Goal: Information Seeking & Learning: Learn about a topic

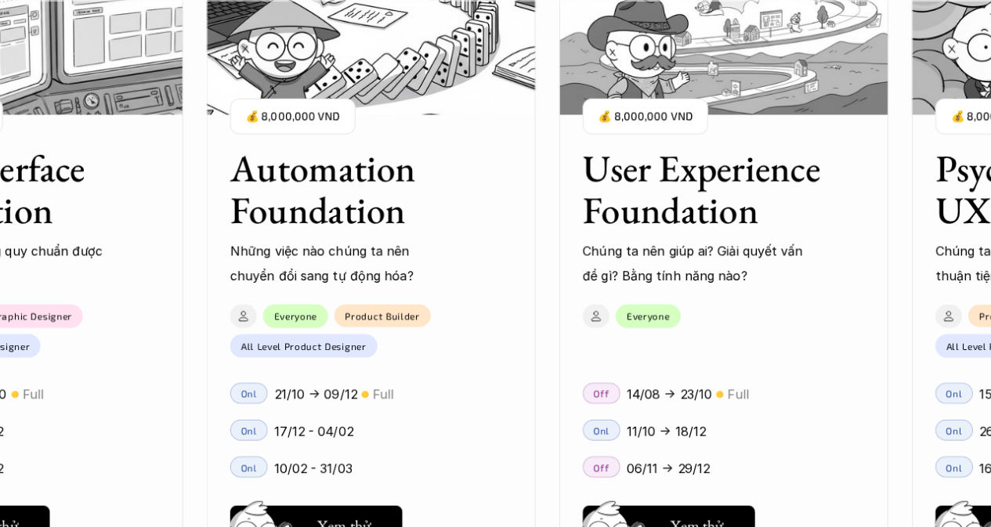
scroll to position [1749, 0]
click at [340, 157] on h3 "Automation Foundation" at bounding box center [351, 188] width 243 height 83
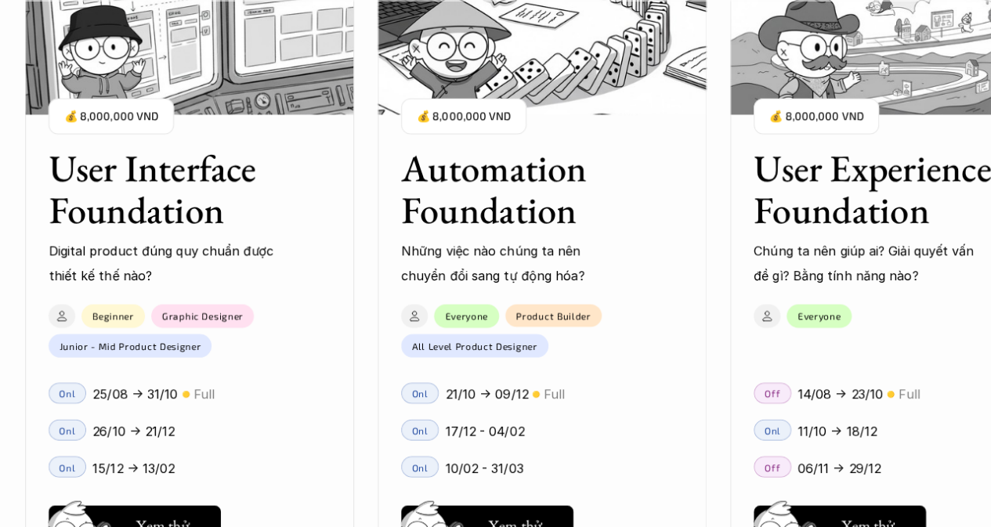
scroll to position [1517, 0]
click at [498, 74] on img at bounding box center [541, 36] width 329 height 157
click at [508, 183] on h3 "Automation Foundation" at bounding box center [521, 188] width 243 height 83
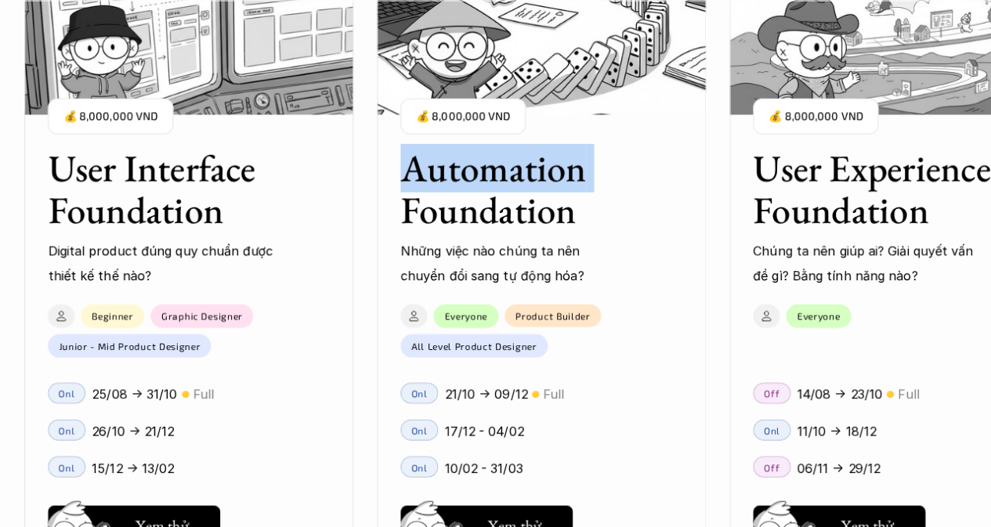
click at [508, 183] on h3 "Automation Foundation" at bounding box center [521, 188] width 243 height 83
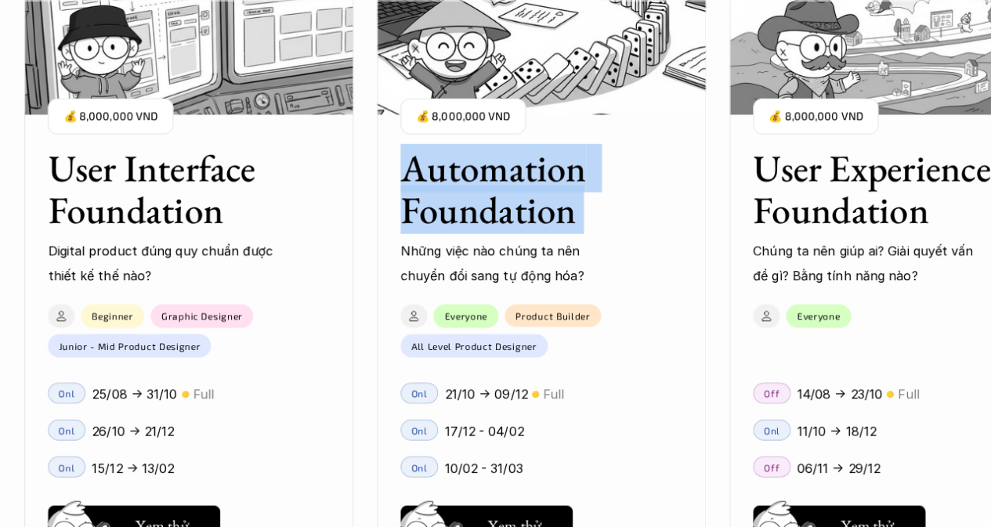
click at [508, 183] on h3 "Automation Foundation" at bounding box center [521, 188] width 243 height 83
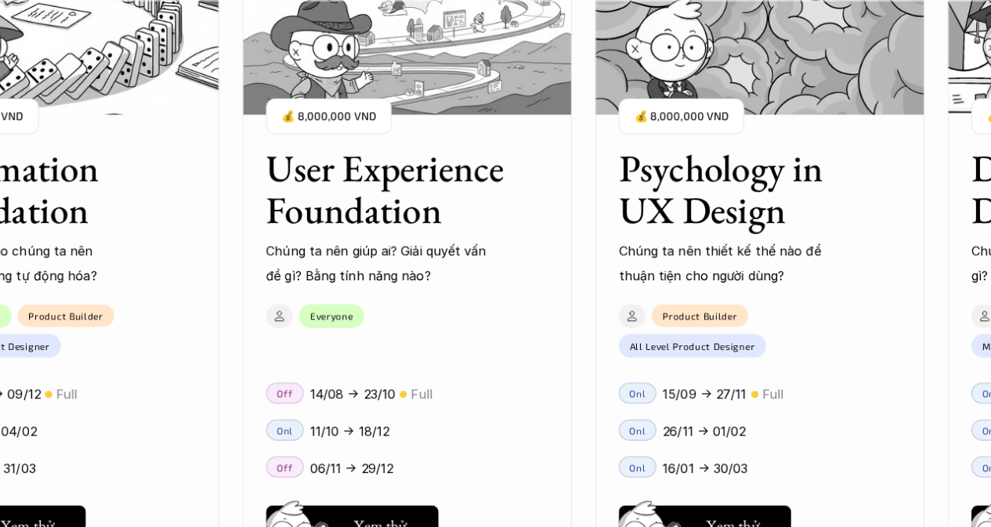
click at [75, 509] on div "01 02 03 04 05 06" at bounding box center [78, 263] width 157 height 527
drag, startPoint x: 75, startPoint y: 509, endPoint x: 47, endPoint y: 512, distance: 28.3
click at [47, 512] on div "01 02 03 04 05 06" at bounding box center [78, 263] width 157 height 527
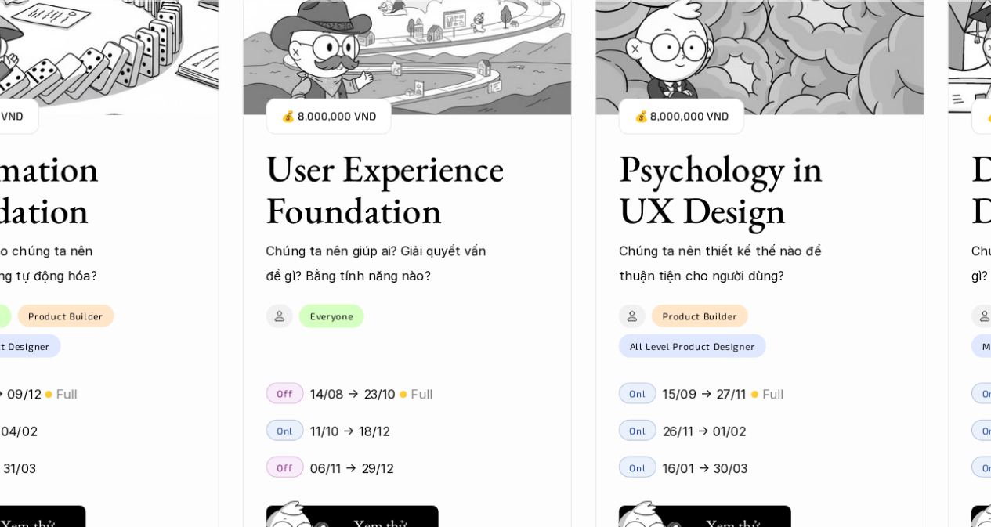
click at [47, 512] on div "01 02 03 04 05 06" at bounding box center [78, 263] width 157 height 527
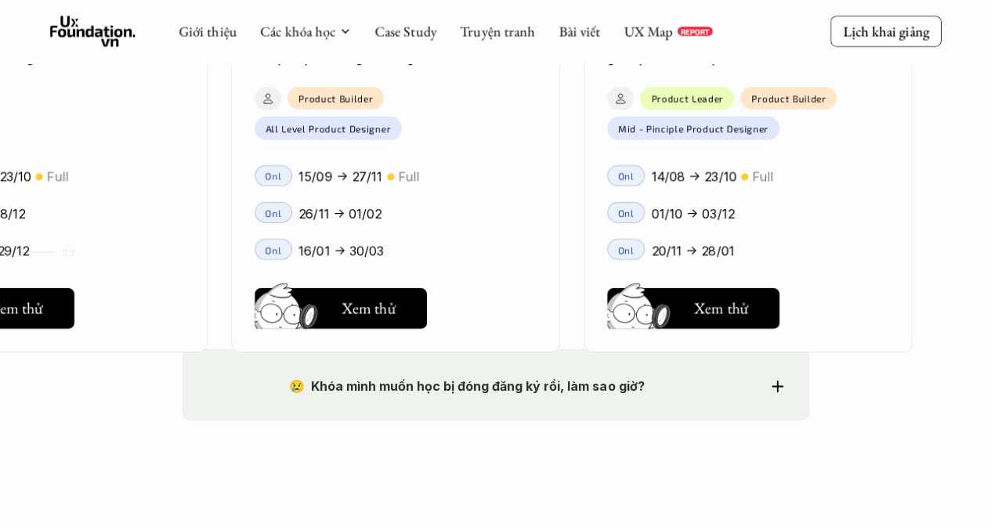
scroll to position [2429, 0]
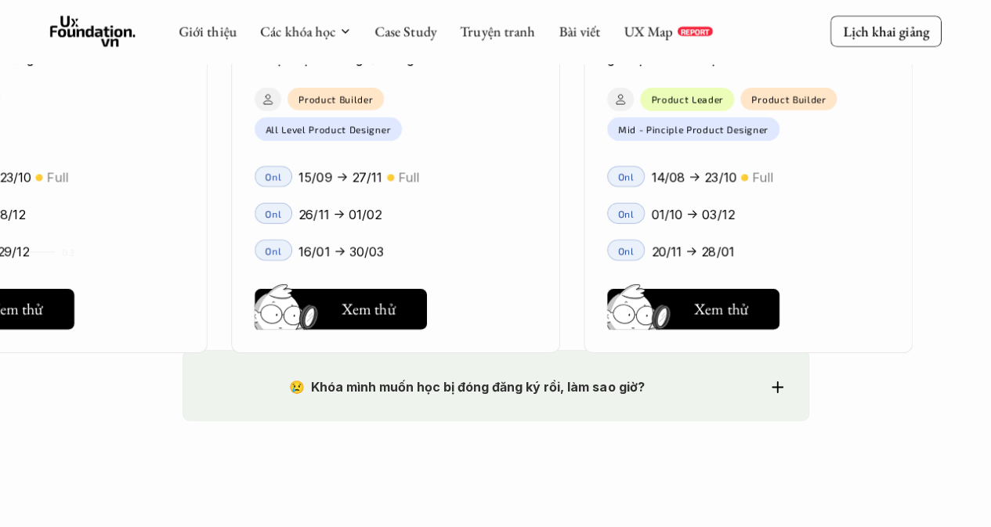
click at [46, 294] on link "05" at bounding box center [53, 297] width 74 height 19
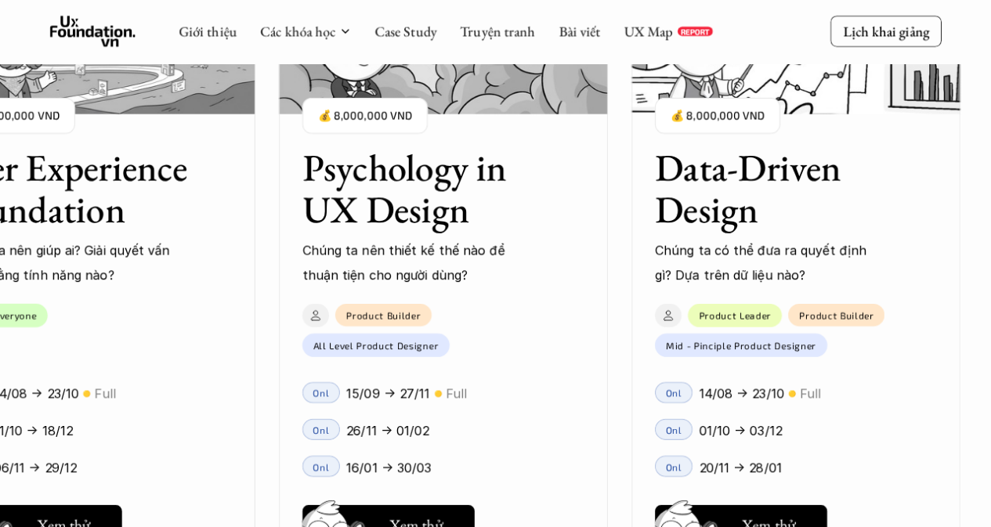
scroll to position [2125, 0]
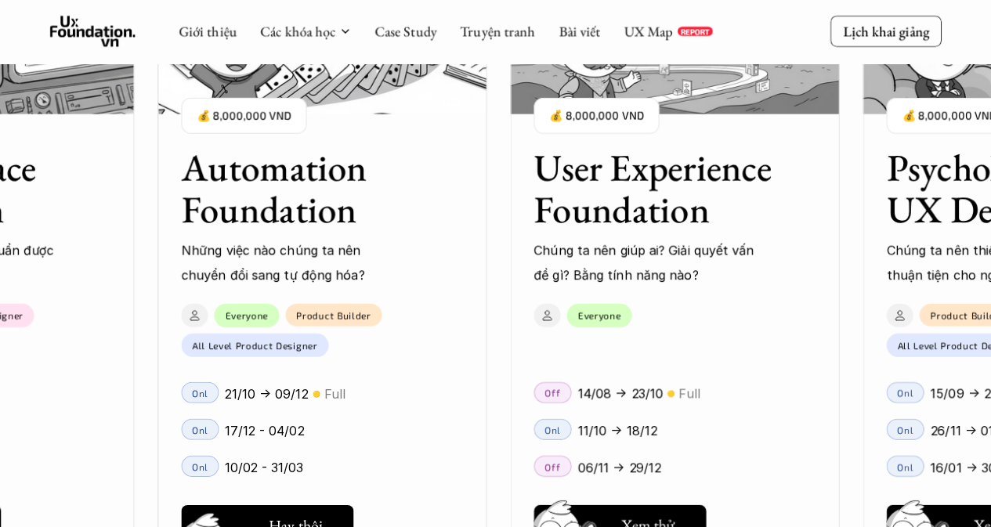
click at [278, 512] on button "Hay thôi Xem thử" at bounding box center [267, 525] width 172 height 41
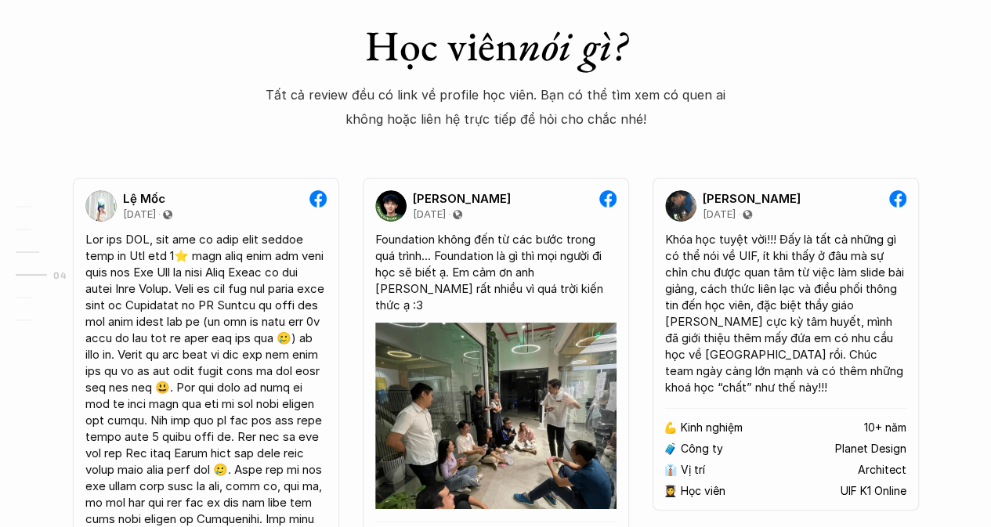
scroll to position [3016, 0]
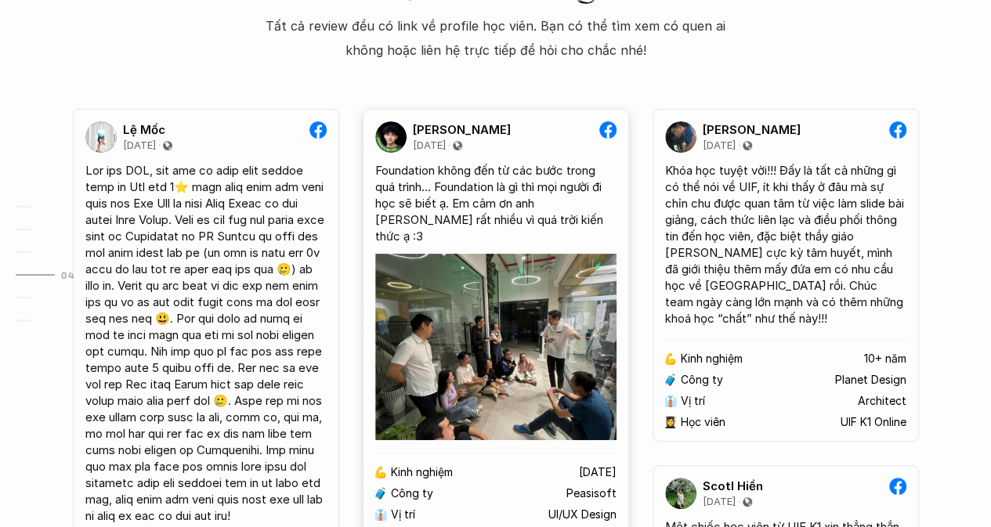
drag, startPoint x: 605, startPoint y: 269, endPoint x: 912, endPoint y: 69, distance: 366.4
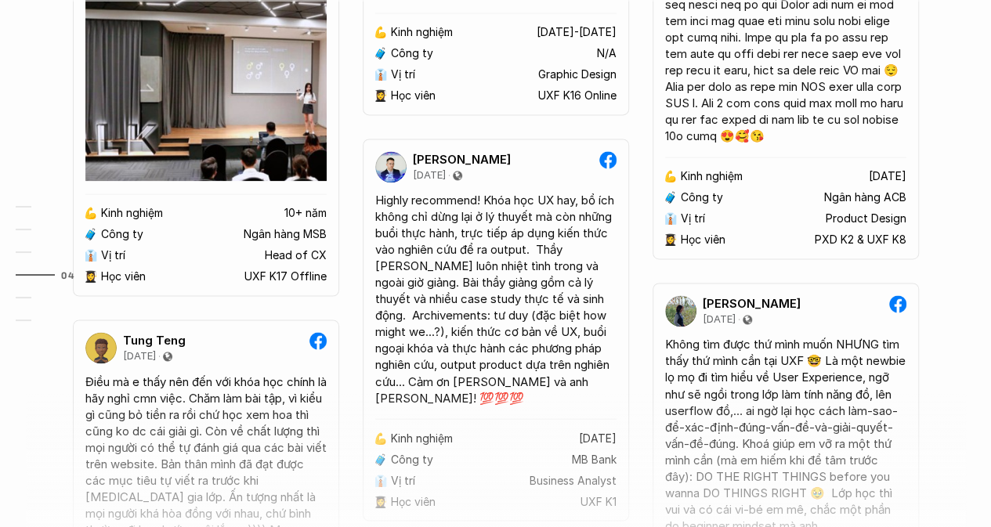
scroll to position [4161, 0]
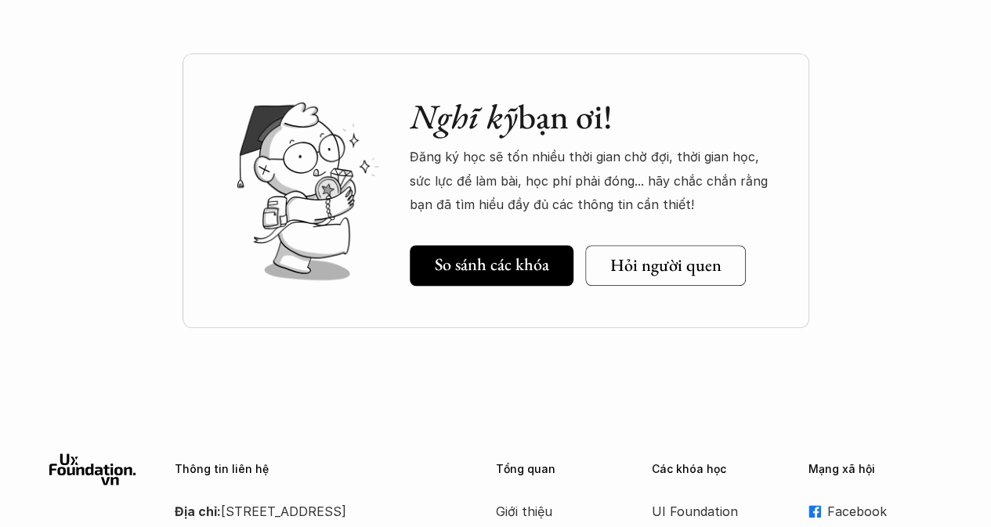
scroll to position [6330, 0]
